Goal: Task Accomplishment & Management: Manage account settings

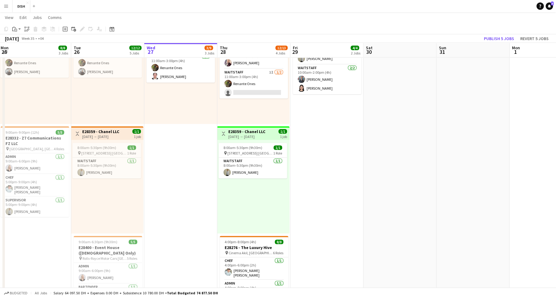
scroll to position [201, 0]
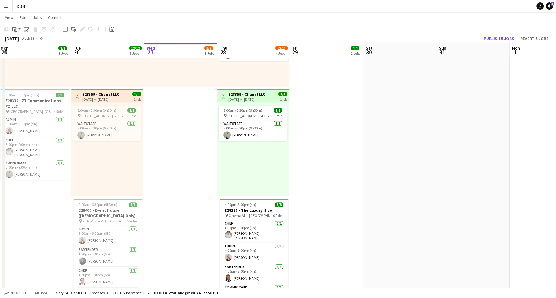
click at [260, 93] on h3 "E28359 - Chanel LLC" at bounding box center [246, 94] width 37 height 6
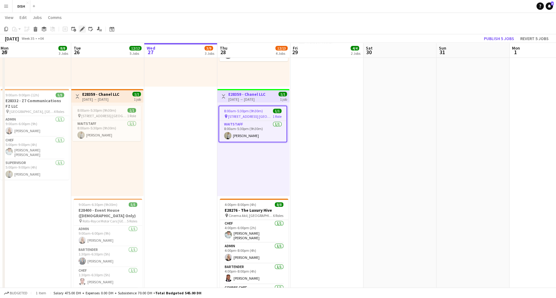
click at [80, 26] on div "Edit" at bounding box center [82, 28] width 7 height 7
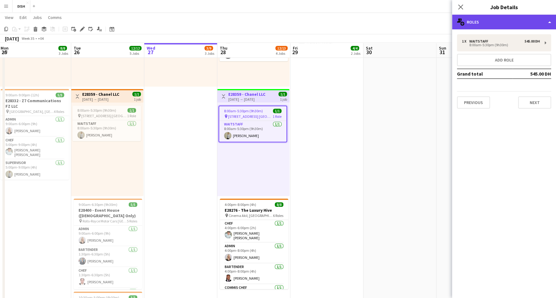
click at [489, 23] on div "multiple-users-add Roles" at bounding box center [504, 22] width 104 height 15
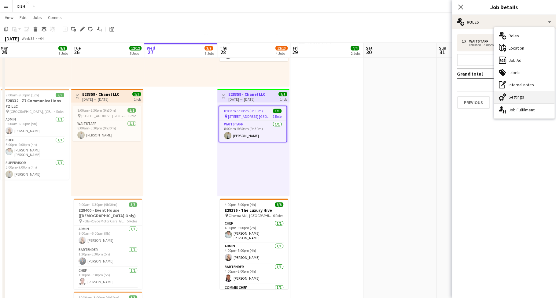
click at [522, 97] on div "cog-double-3 Settings" at bounding box center [524, 97] width 61 height 12
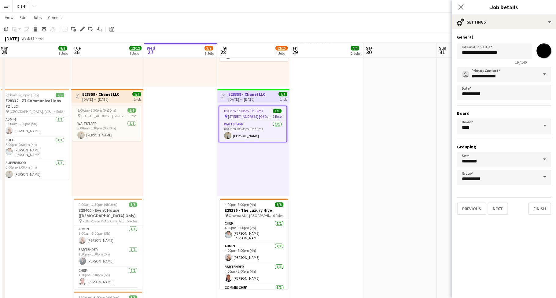
click at [546, 55] on input "*******" at bounding box center [544, 51] width 22 height 22
type input "*******"
click at [547, 206] on button "Finish" at bounding box center [539, 208] width 23 height 12
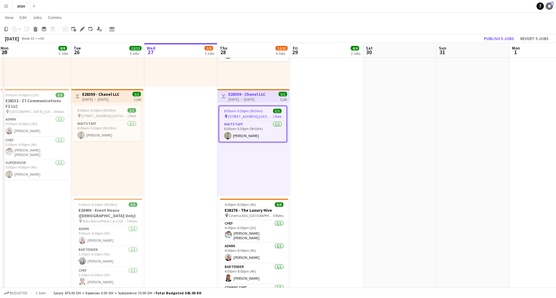
click at [551, 6] on icon "Notifications" at bounding box center [550, 6] width 4 height 4
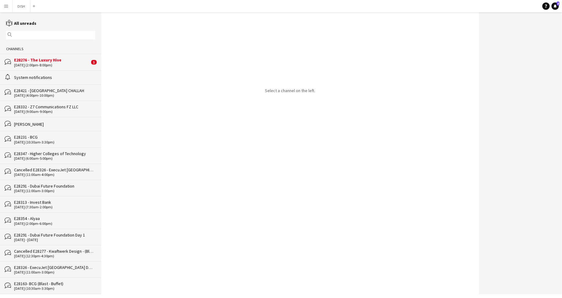
click at [27, 65] on div "28-08-2025 (2:00pm-8:00pm)" at bounding box center [52, 65] width 76 height 4
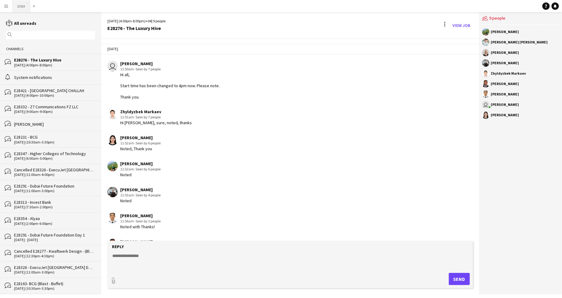
click at [18, 7] on button "DISH Close" at bounding box center [22, 6] width 18 height 12
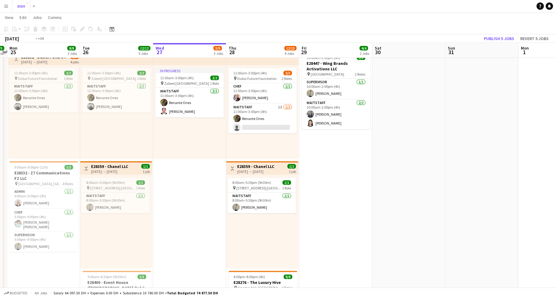
scroll to position [0, 127]
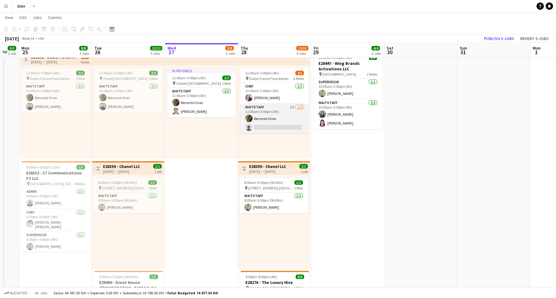
click at [292, 109] on app-card-role "Waitstaff 1I [DATE] 11:00am-3:00pm (4h) Renante Ones single-neutral-actions" at bounding box center [274, 119] width 69 height 30
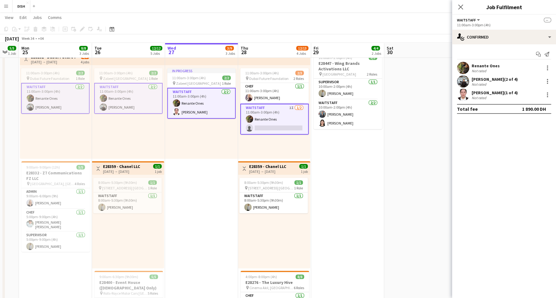
click at [287, 110] on app-card-role "Waitstaff 1I [DATE] 11:00am-3:00pm (4h) Renante Ones single-neutral-actions" at bounding box center [274, 119] width 69 height 31
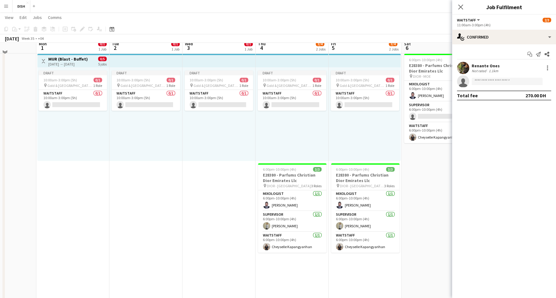
scroll to position [13, 0]
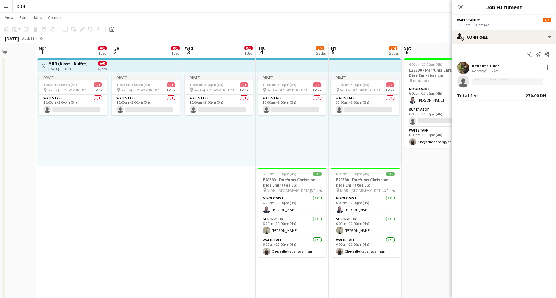
click at [80, 66] on div "[DATE] → [DATE]" at bounding box center [67, 68] width 39 height 5
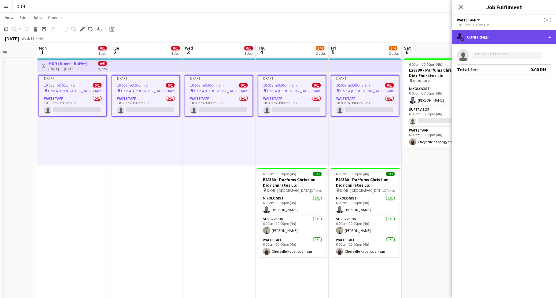
click at [524, 31] on div "single-neutral-actions-check-2 Confirmed" at bounding box center [504, 37] width 104 height 15
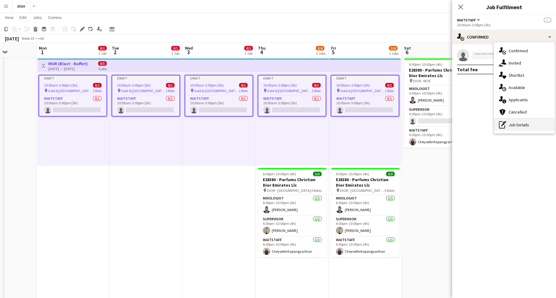
click at [533, 123] on div "pen-write Job Details" at bounding box center [524, 125] width 61 height 12
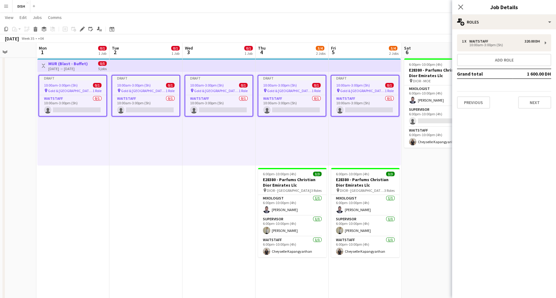
click at [5, 7] on app-icon "Menu" at bounding box center [6, 6] width 5 height 5
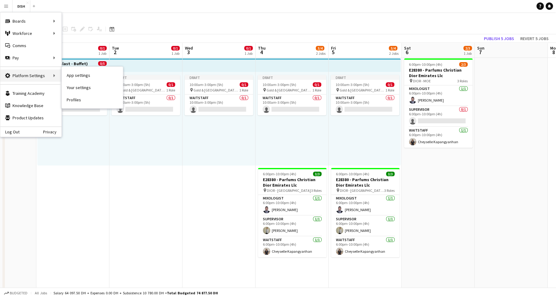
click at [28, 76] on div "Platform Settings Platform Settings" at bounding box center [30, 75] width 61 height 12
click at [76, 77] on link "App settings" at bounding box center [92, 75] width 61 height 12
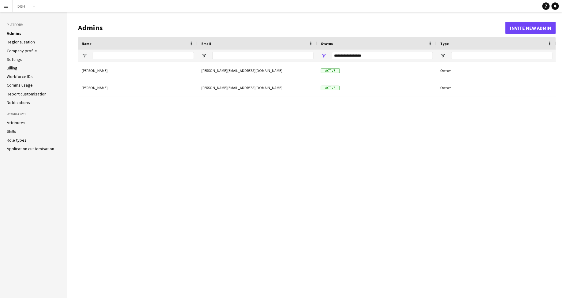
click at [18, 135] on ul "Attributes Skills Role types Application customisation" at bounding box center [34, 136] width 54 height 32
click at [16, 140] on link "Role types" at bounding box center [17, 140] width 20 height 6
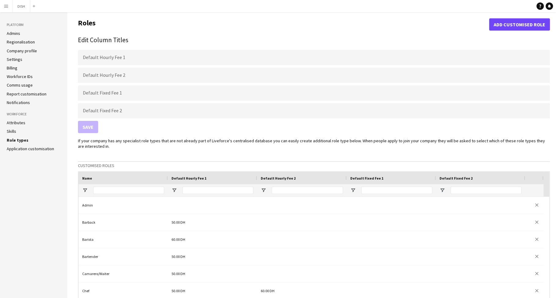
click at [20, 149] on link "Application customisation" at bounding box center [30, 149] width 47 height 6
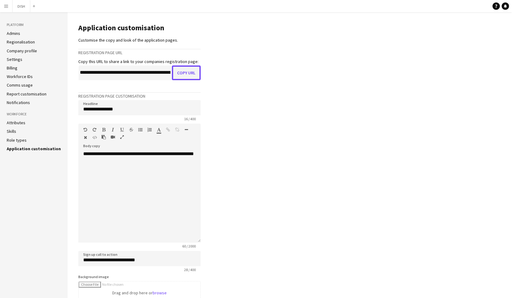
click at [192, 76] on button "Copy URL" at bounding box center [186, 72] width 29 height 15
